Goal: Task Accomplishment & Management: Use online tool/utility

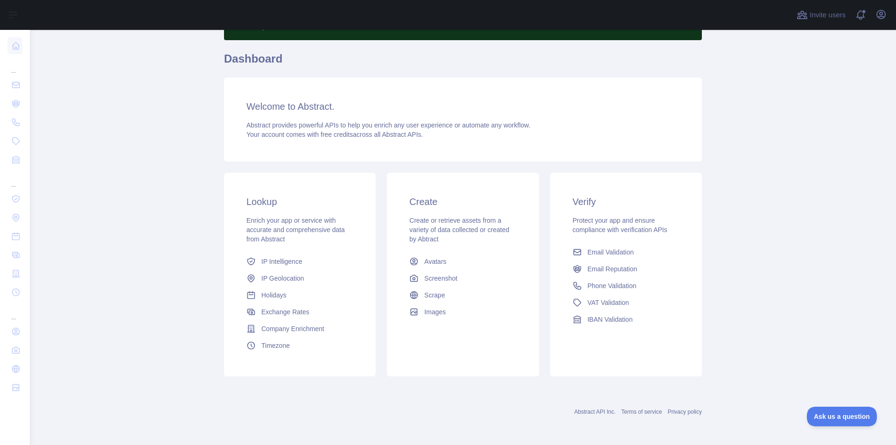
scroll to position [63, 0]
click at [607, 266] on span "Email Reputation" at bounding box center [612, 268] width 50 height 9
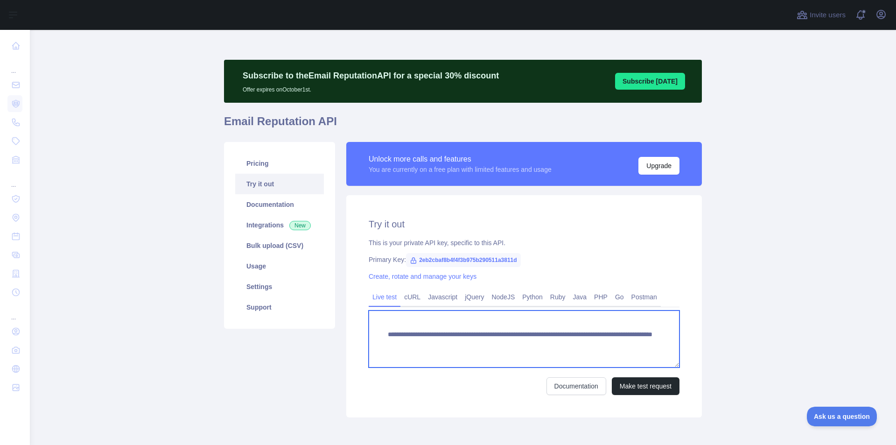
drag, startPoint x: 544, startPoint y: 345, endPoint x: 641, endPoint y: 339, distance: 96.3
click at [641, 339] on textarea "**********" at bounding box center [524, 338] width 311 height 57
paste textarea
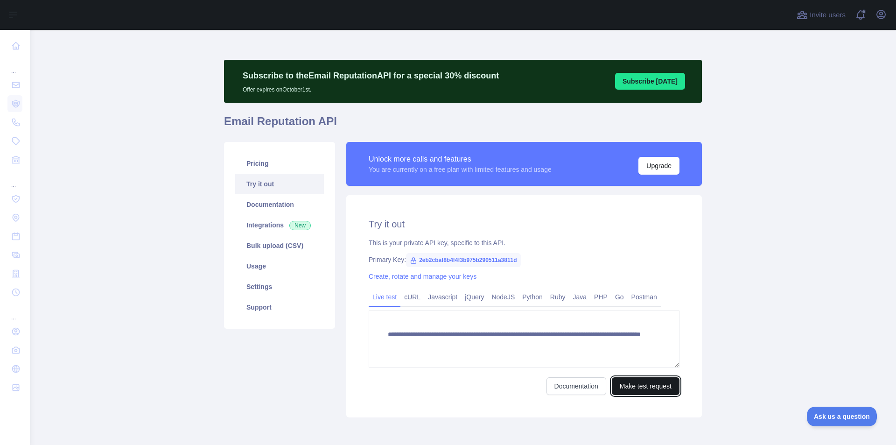
click at [635, 381] on button "Make test request" at bounding box center [646, 386] width 68 height 18
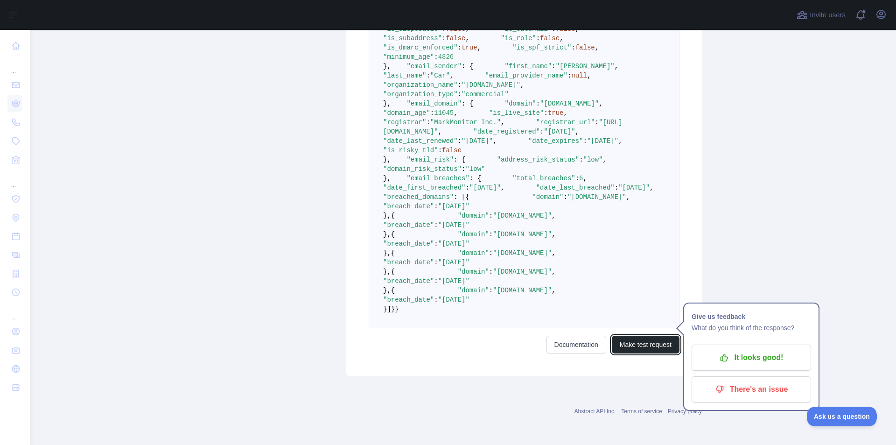
scroll to position [700, 0]
drag, startPoint x: 477, startPoint y: 363, endPoint x: 541, endPoint y: 362, distance: 63.5
click at [541, 294] on span ""[DOMAIN_NAME]"" at bounding box center [522, 289] width 59 height 7
copy span "[DOMAIN_NAME]"
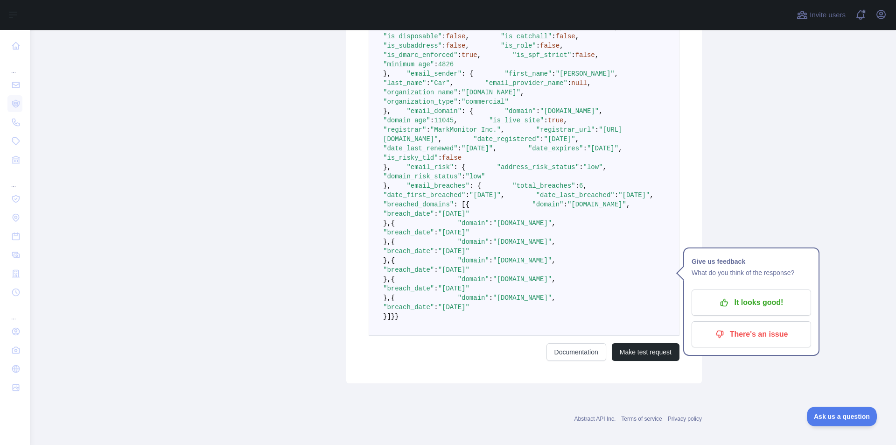
scroll to position [560, 0]
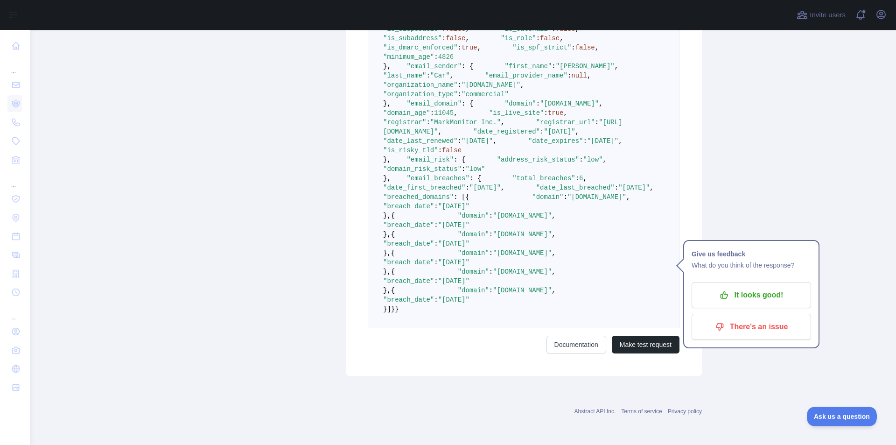
drag, startPoint x: 473, startPoint y: 166, endPoint x: 554, endPoint y: 169, distance: 80.8
click at [554, 135] on span ""[URL][DOMAIN_NAME]"" at bounding box center [502, 126] width 239 height 17
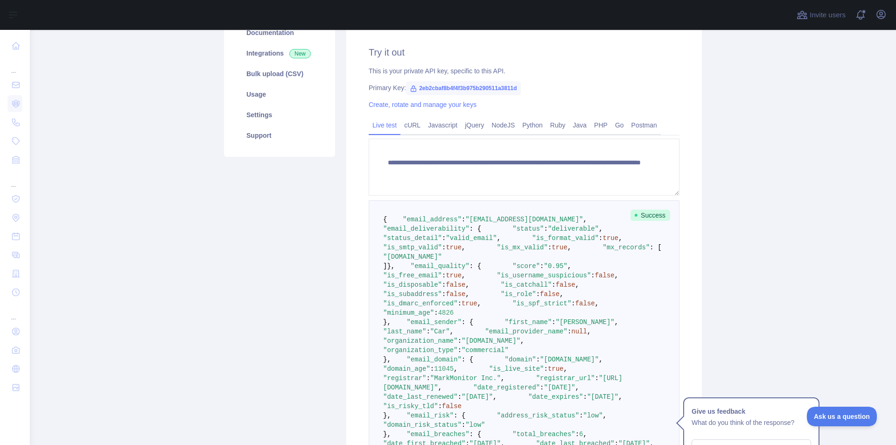
scroll to position [233, 0]
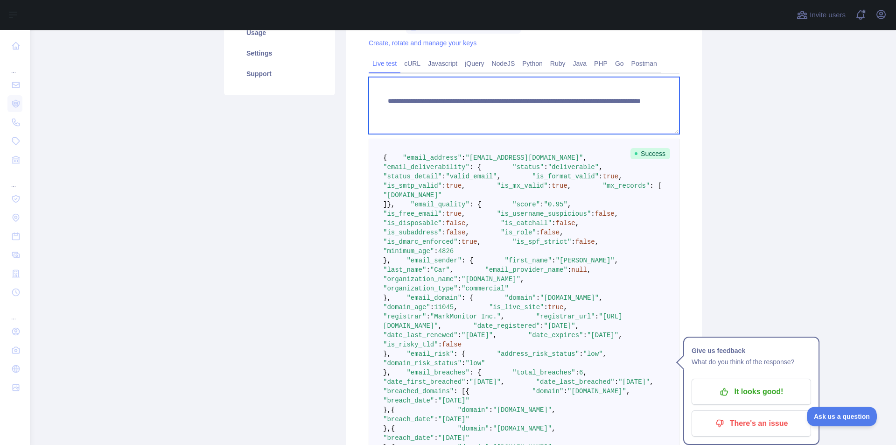
drag, startPoint x: 607, startPoint y: 111, endPoint x: 543, endPoint y: 109, distance: 63.5
click at [543, 109] on textarea "**********" at bounding box center [524, 105] width 311 height 57
paste textarea "****"
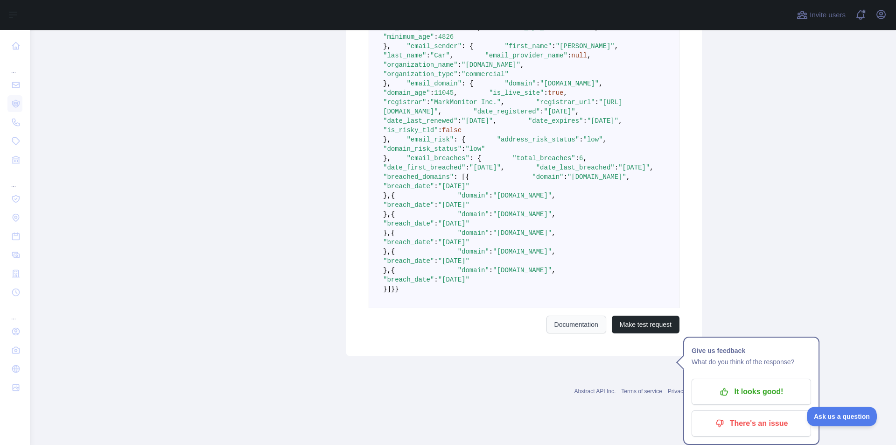
scroll to position [801, 0]
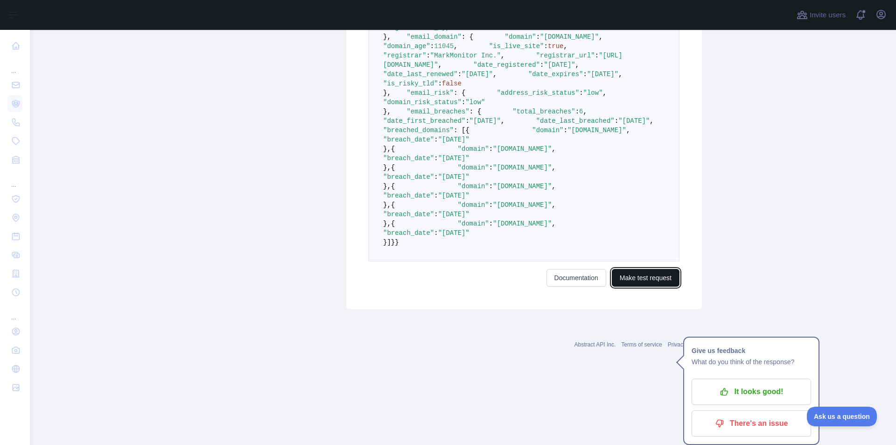
click at [638, 286] on button "Make test request" at bounding box center [646, 278] width 68 height 18
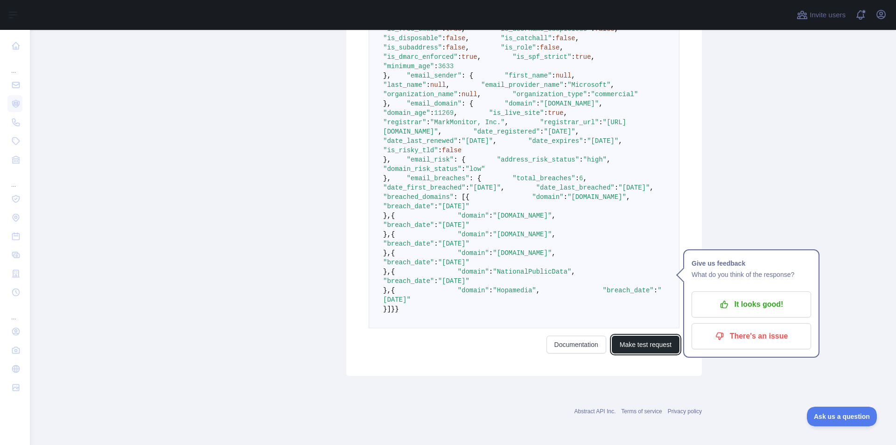
scroll to position [754, 0]
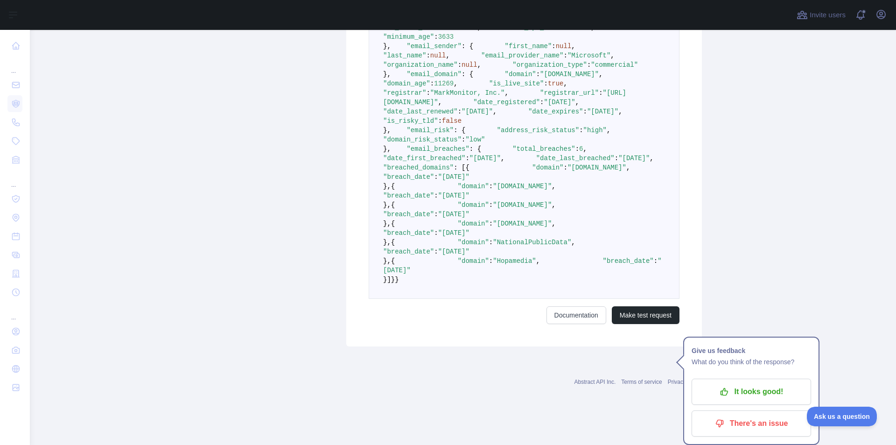
drag, startPoint x: 477, startPoint y: 121, endPoint x: 542, endPoint y: 123, distance: 64.4
click at [567, 164] on span ""[DOMAIN_NAME]"" at bounding box center [596, 167] width 59 height 7
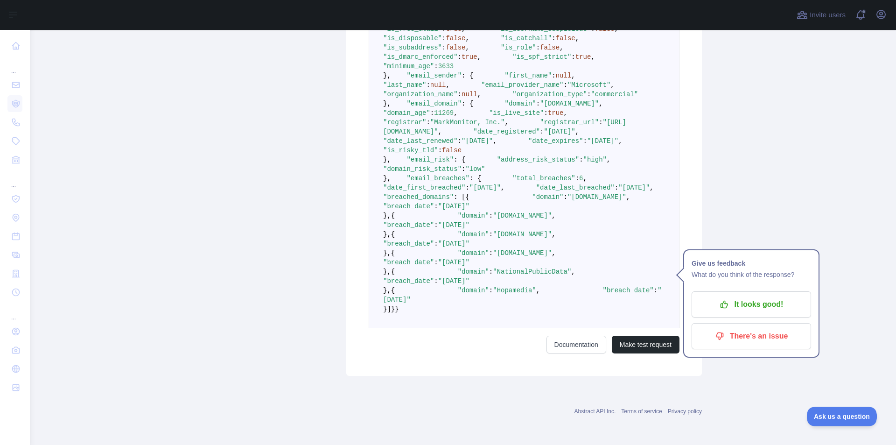
scroll to position [707, 0]
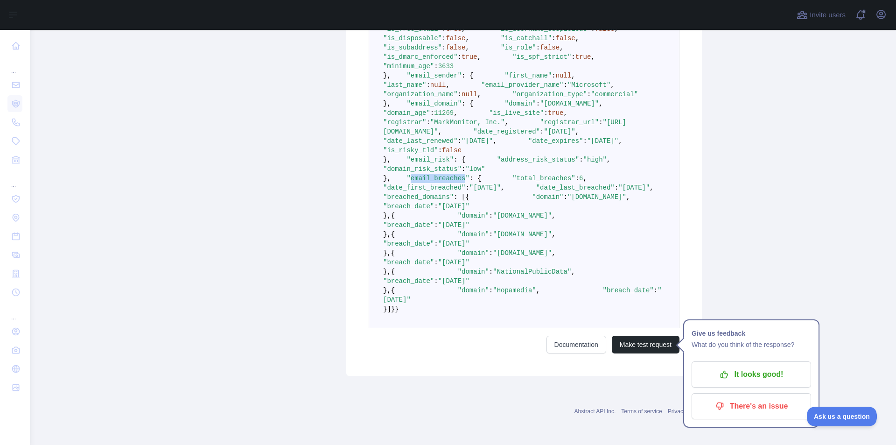
drag, startPoint x: 397, startPoint y: 113, endPoint x: 447, endPoint y: 111, distance: 50.4
click at [447, 174] on span ""email_breaches"" at bounding box center [437, 177] width 63 height 7
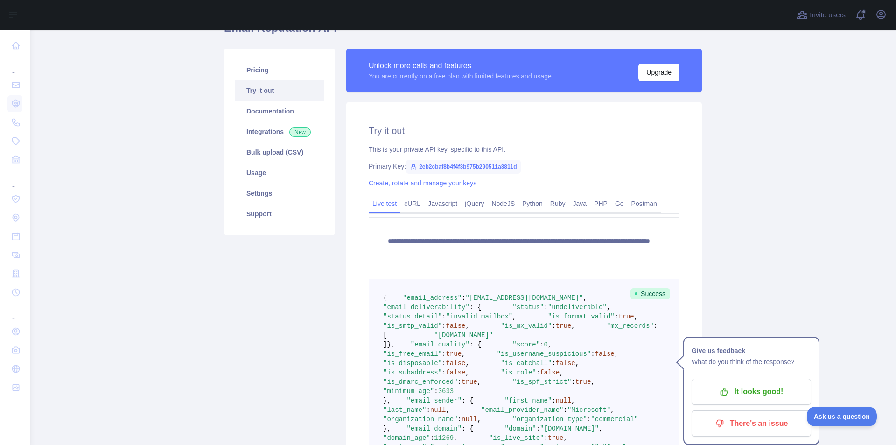
scroll to position [187, 0]
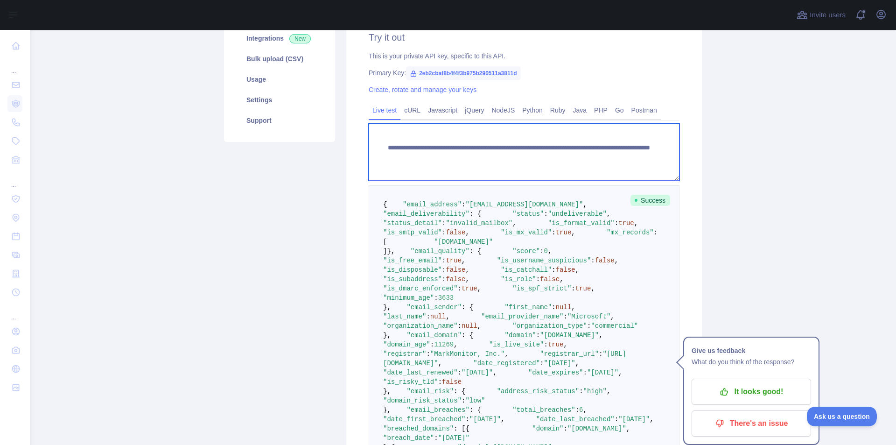
drag, startPoint x: 618, startPoint y: 158, endPoint x: 545, endPoint y: 159, distance: 72.3
click at [545, 159] on textarea "**********" at bounding box center [524, 152] width 311 height 57
paste textarea
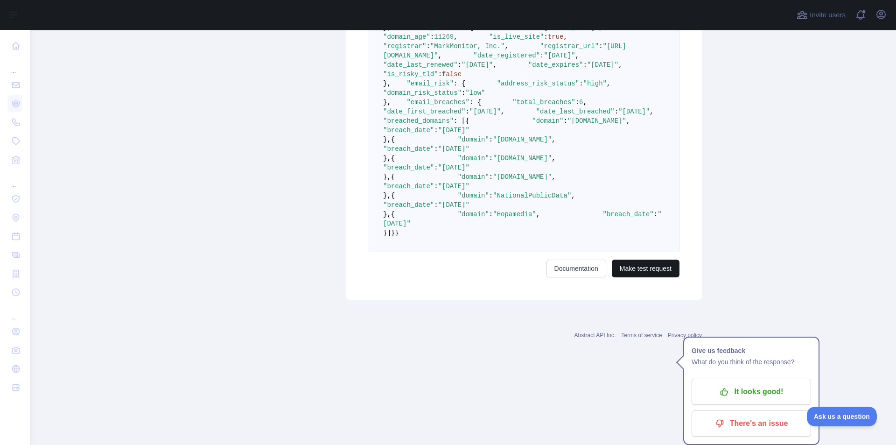
type textarea "**********"
click at [643, 277] on button "Make test request" at bounding box center [646, 268] width 68 height 18
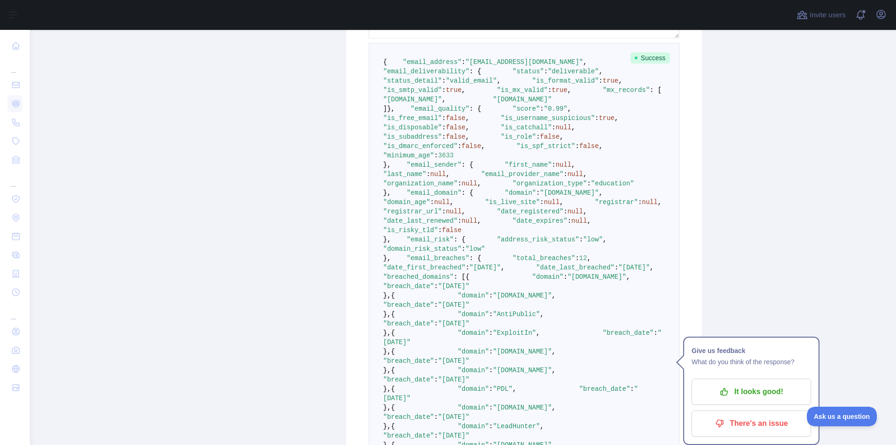
scroll to position [241, 0]
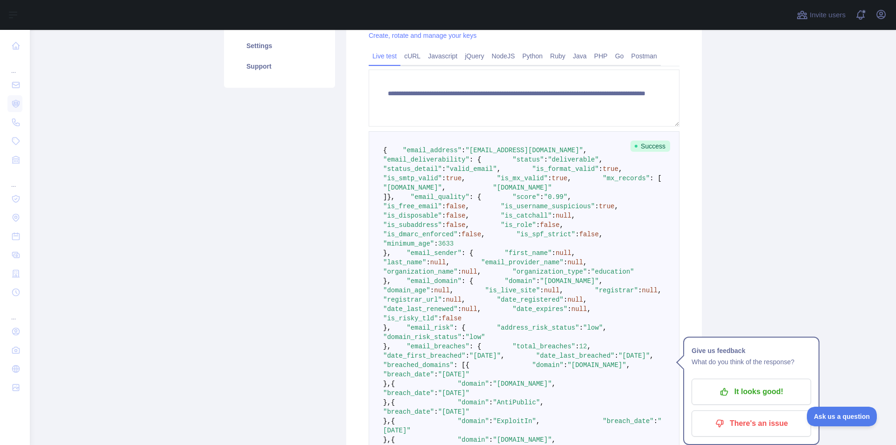
drag, startPoint x: 491, startPoint y: 234, endPoint x: 532, endPoint y: 234, distance: 41.5
click at [442, 191] on span ""[DOMAIN_NAME]"" at bounding box center [412, 187] width 59 height 7
